Goal: Task Accomplishment & Management: Use online tool/utility

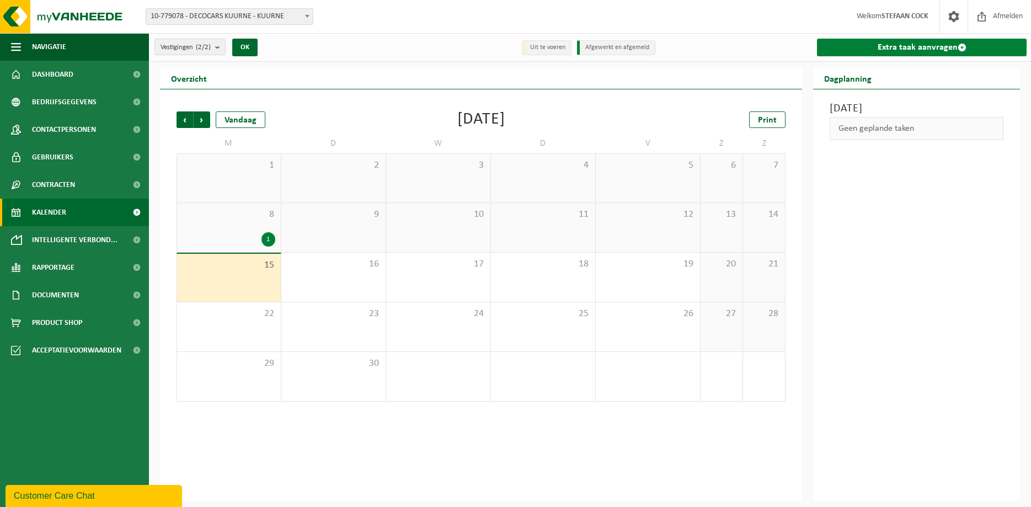
click at [961, 48] on span at bounding box center [962, 47] width 9 height 9
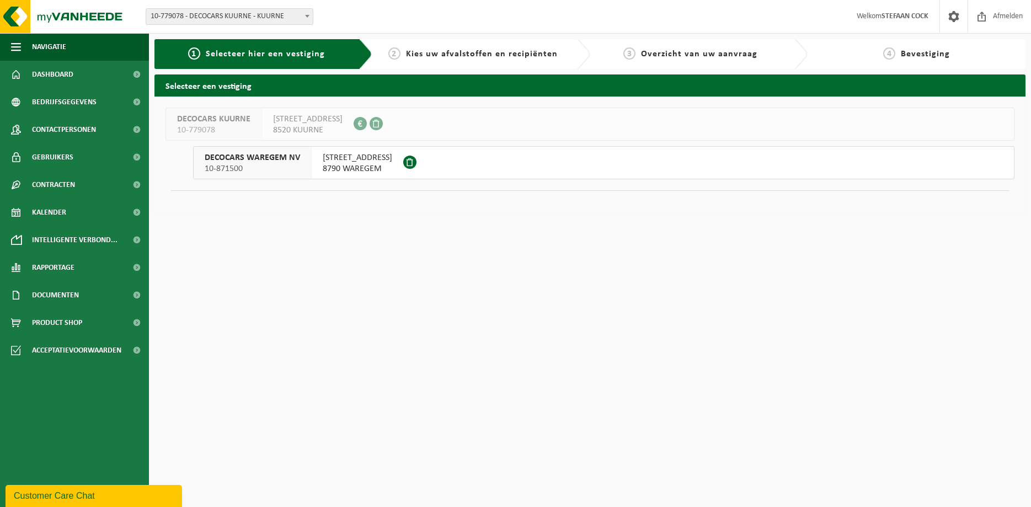
click at [369, 166] on span "8790 WAREGEM" at bounding box center [358, 168] width 70 height 11
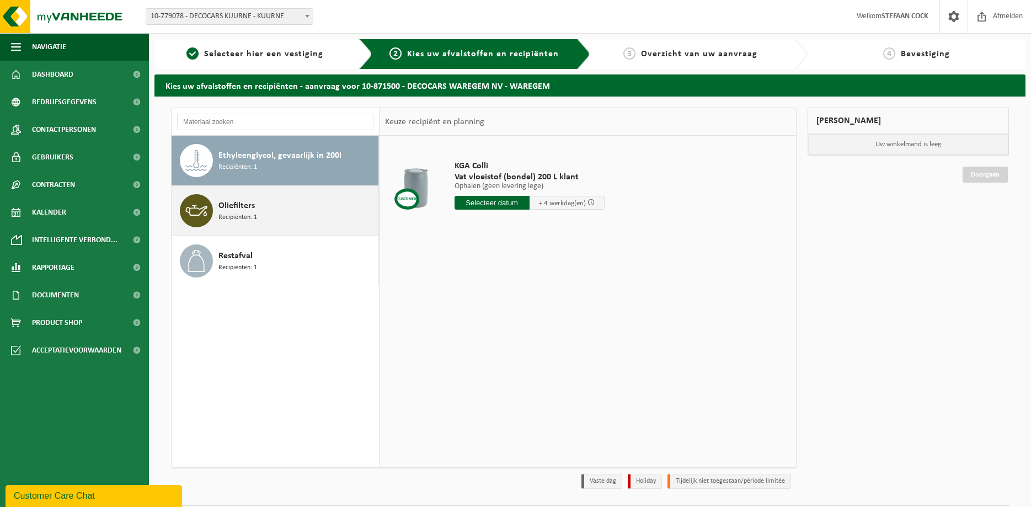
click at [293, 214] on div "Oliefilters Recipiënten: 1" at bounding box center [296, 210] width 157 height 33
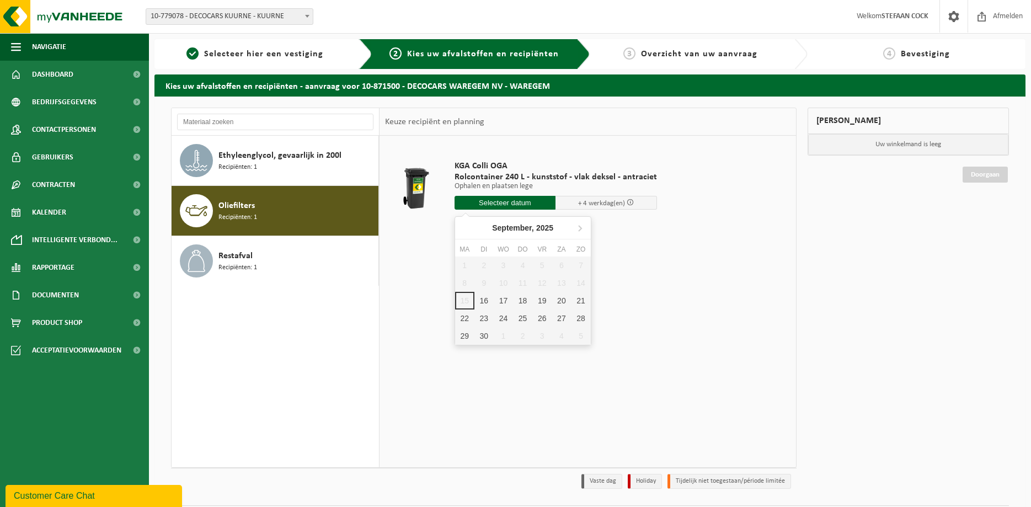
click at [515, 204] on input "text" at bounding box center [506, 203] width 102 height 14
click at [485, 306] on div "16" at bounding box center [483, 301] width 19 height 18
type input "Van 2025-09-16"
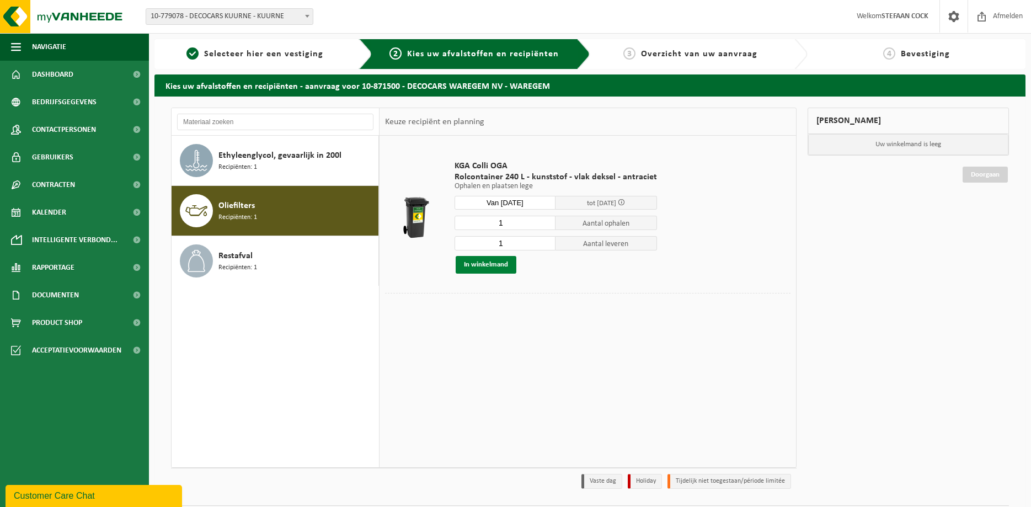
click at [491, 267] on button "In winkelmand" at bounding box center [486, 265] width 61 height 18
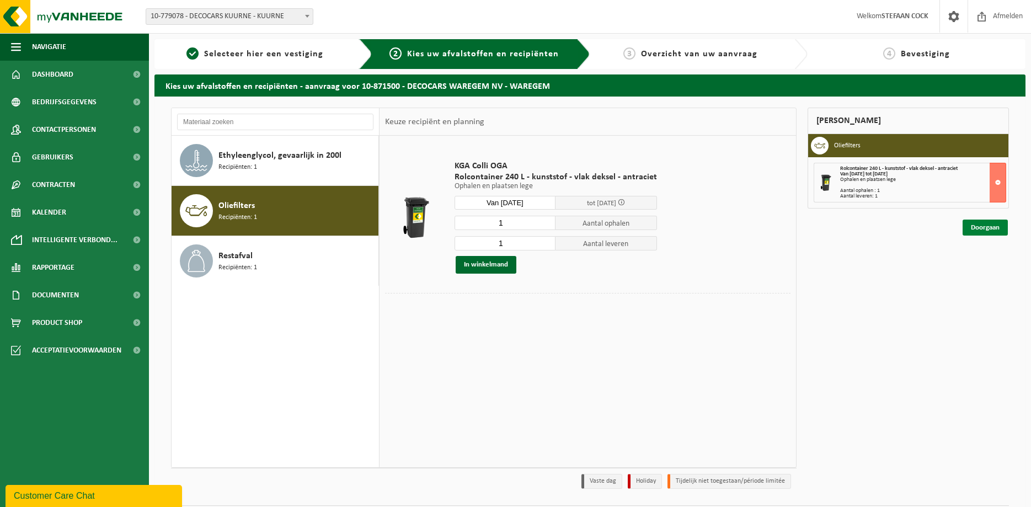
click at [973, 227] on link "Doorgaan" at bounding box center [985, 228] width 45 height 16
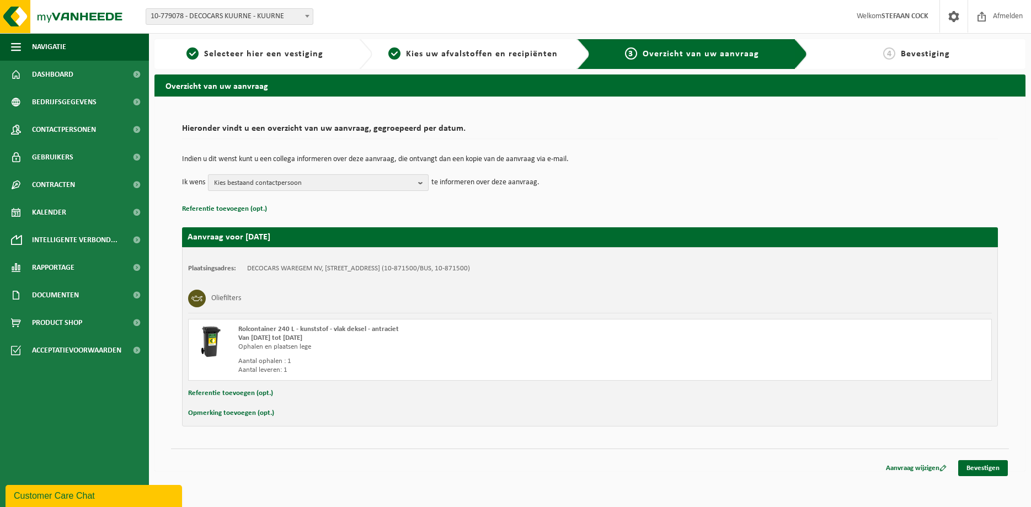
click at [422, 179] on b "button" at bounding box center [423, 182] width 10 height 15
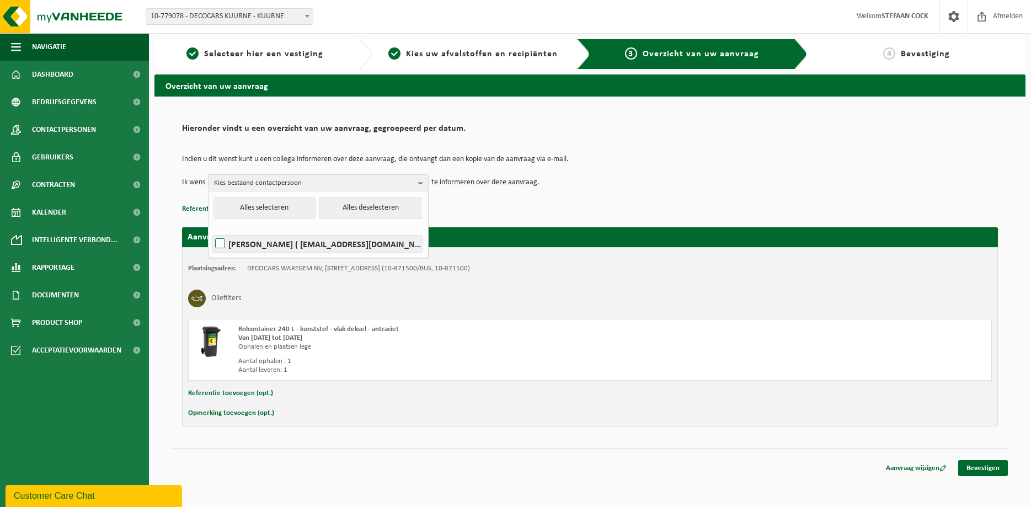
drag, startPoint x: 220, startPoint y: 242, endPoint x: 240, endPoint y: 239, distance: 20.1
click at [220, 241] on label "PETER VANDENBROUCKE ( service@decocarswaregem.be )" at bounding box center [318, 244] width 210 height 17
click at [211, 230] on input "PETER VANDENBROUCKE ( service@decocarswaregem.be )" at bounding box center [211, 229] width 1 height 1
checkbox input "true"
click at [557, 197] on div "Indien u dit wenst kunt u een collega informeren over deze aanvraag, die ontvan…" at bounding box center [590, 173] width 816 height 57
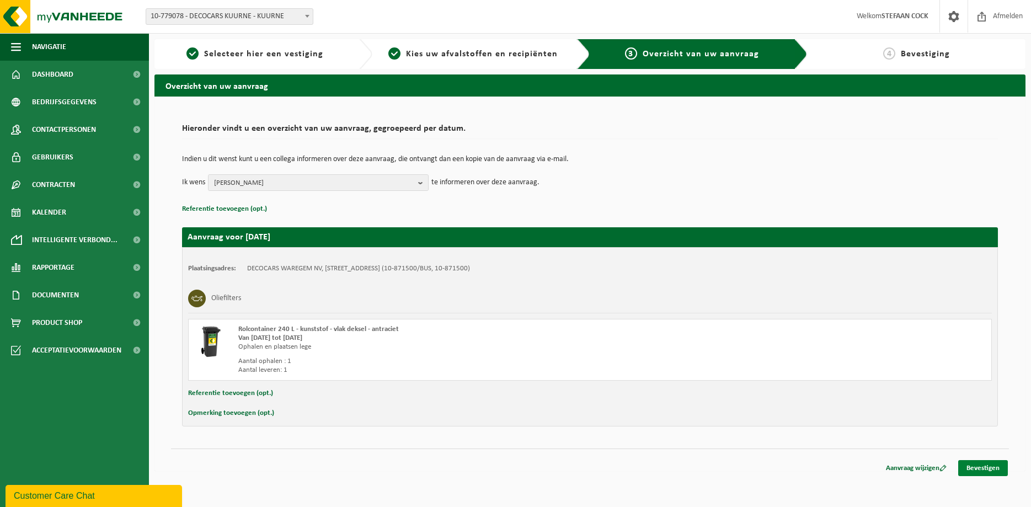
click at [981, 469] on link "Bevestigen" at bounding box center [983, 468] width 50 height 16
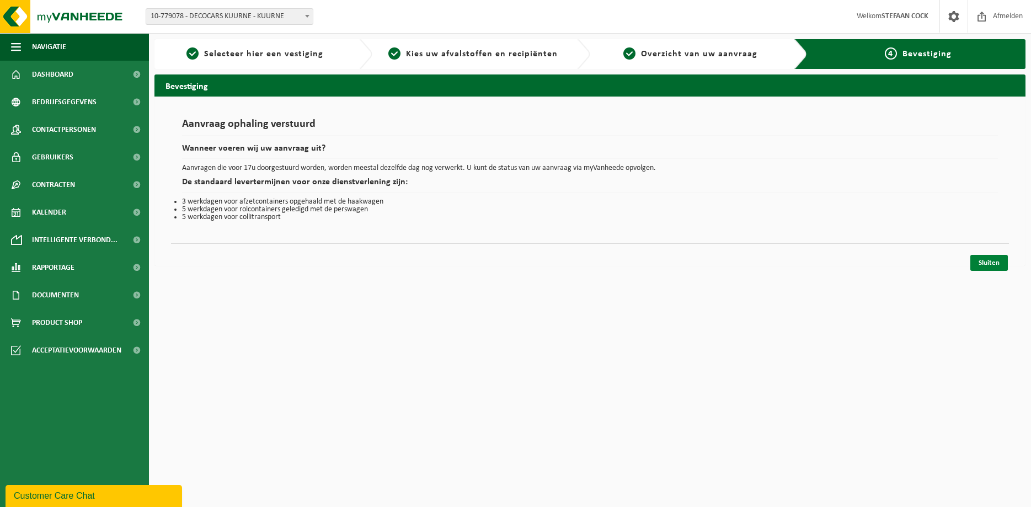
click at [978, 263] on link "Sluiten" at bounding box center [989, 263] width 38 height 16
